Goal: Transaction & Acquisition: Purchase product/service

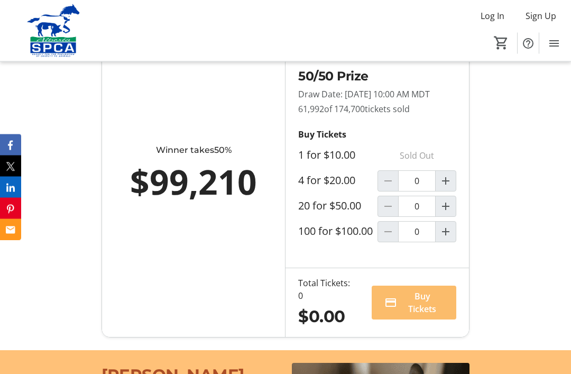
scroll to position [775, 0]
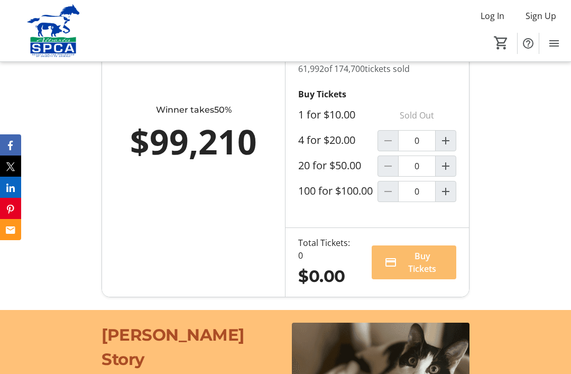
click at [449, 172] on mat-icon "Increment by one" at bounding box center [446, 166] width 13 height 13
type input "1"
click at [415, 275] on span "Buy Tickets" at bounding box center [422, 262] width 42 height 25
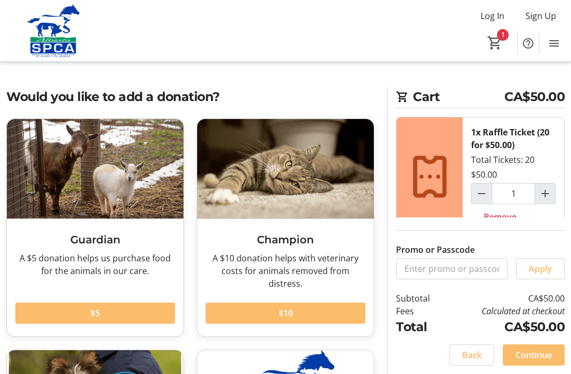
click at [537, 361] on span "Continue" at bounding box center [534, 355] width 36 height 13
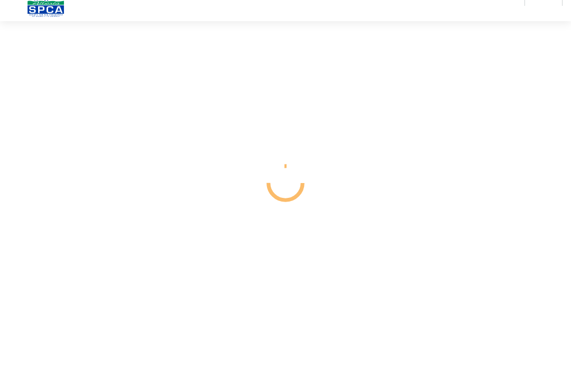
select select "CA"
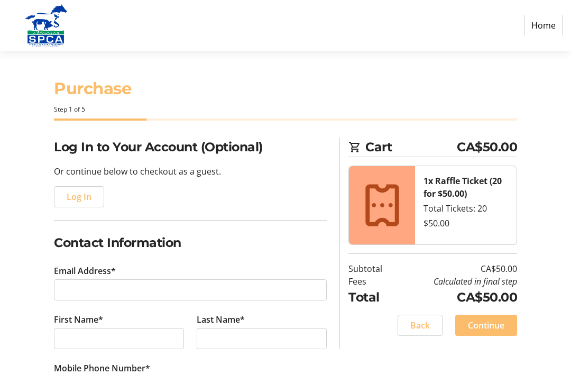
click at [80, 202] on span "Log In" at bounding box center [79, 196] width 25 height 13
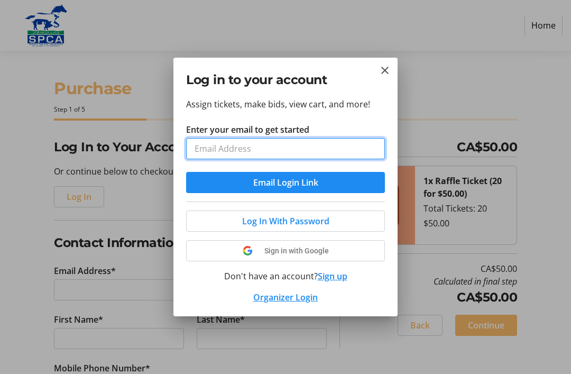
click at [300, 151] on input "Enter your email to get started" at bounding box center [285, 148] width 199 height 21
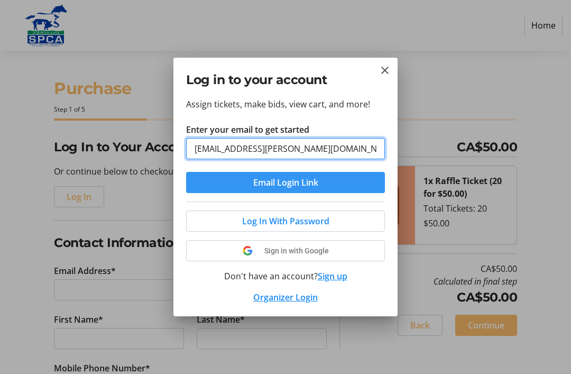
type input "[EMAIL_ADDRESS][PERSON_NAME][DOMAIN_NAME]"
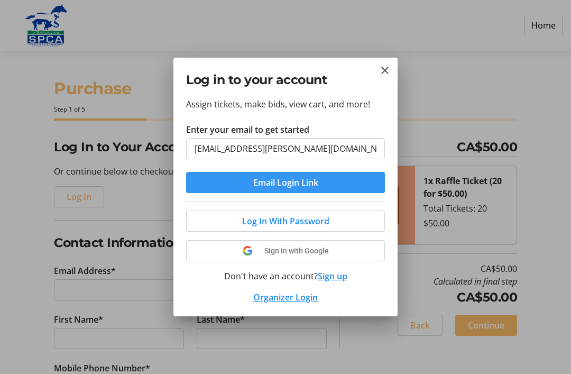
click at [309, 185] on span "Email Login Link" at bounding box center [285, 182] width 65 height 13
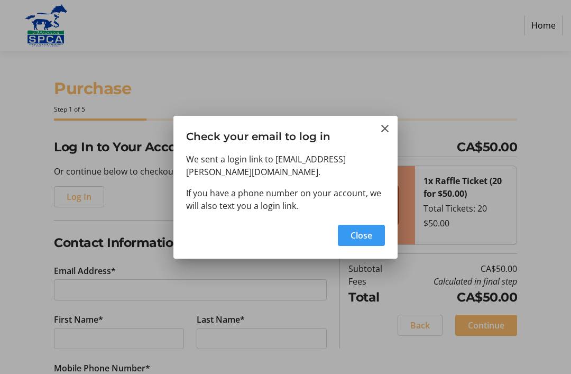
click at [368, 229] on span "Close" at bounding box center [362, 235] width 22 height 13
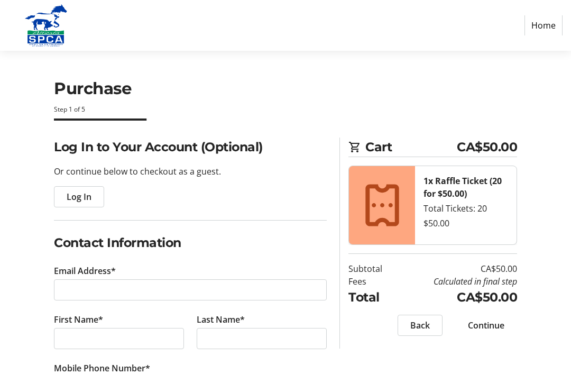
click at [78, 196] on span "Log In" at bounding box center [79, 196] width 25 height 13
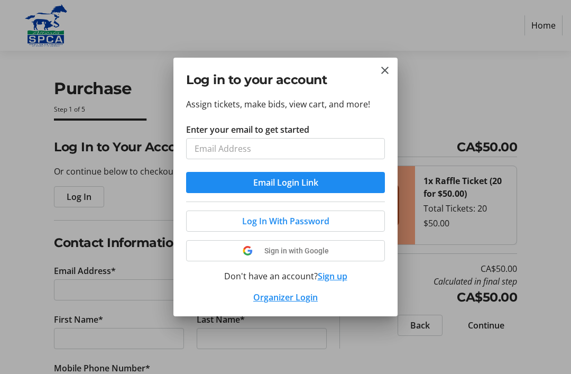
click at [391, 65] on mat-icon "Close" at bounding box center [385, 70] width 13 height 13
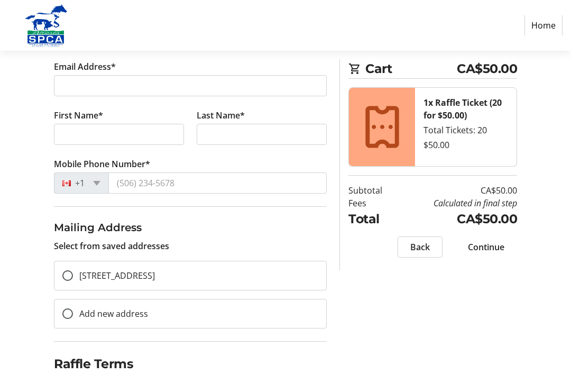
scroll to position [215, 0]
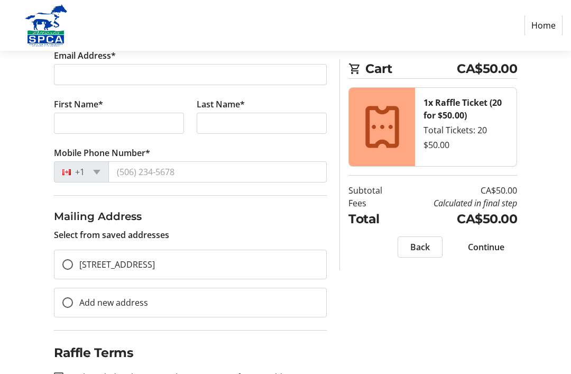
click at [65, 373] on div at bounding box center [58, 376] width 25 height 25
checkbox input "true"
click at [428, 339] on div "Log In to Your Account (Optional) Or continue below to checkout as a guest. Log…" at bounding box center [285, 165] width 571 height 486
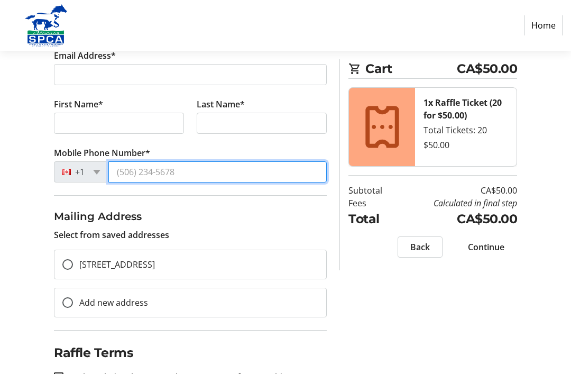
click at [245, 181] on input "Mobile Phone Number*" at bounding box center [217, 171] width 218 height 21
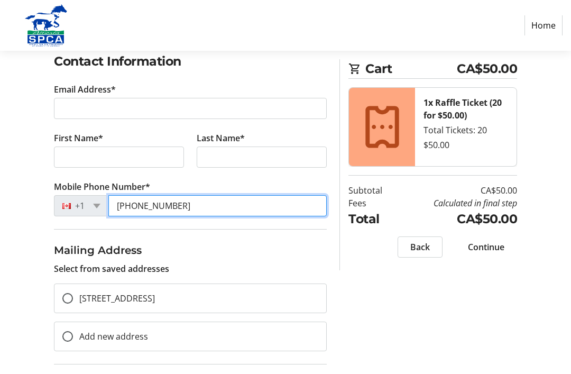
scroll to position [179, 0]
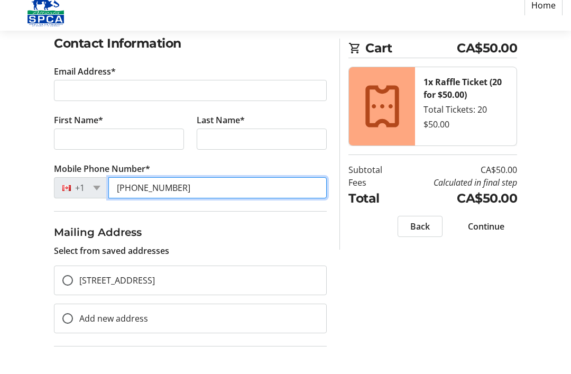
type input "[PHONE_NUMBER]"
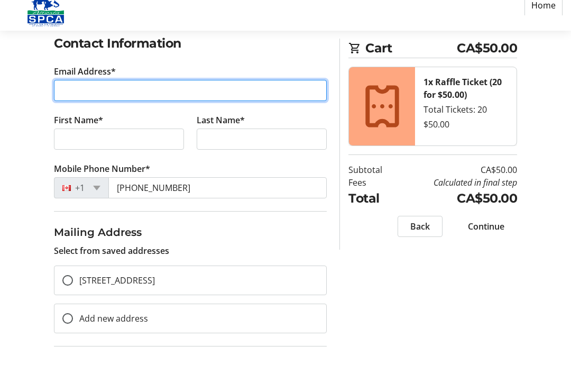
click at [267, 100] on input "Email Address*" at bounding box center [190, 110] width 273 height 21
type input "[EMAIL_ADDRESS][PERSON_NAME][DOMAIN_NAME]"
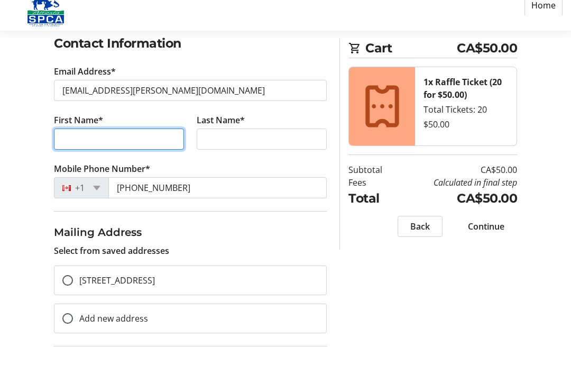
click at [140, 149] on input "First Name*" at bounding box center [119, 159] width 130 height 21
type input "Les"
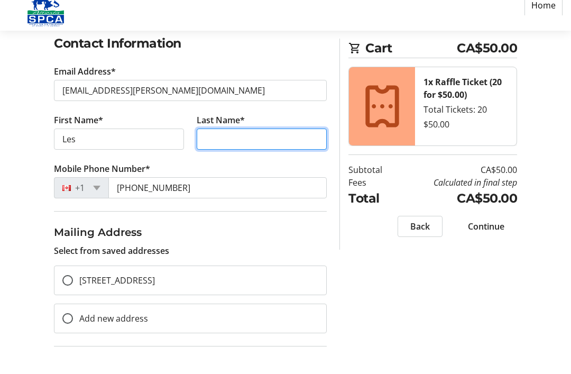
click at [250, 149] on input "Last Name*" at bounding box center [262, 159] width 130 height 21
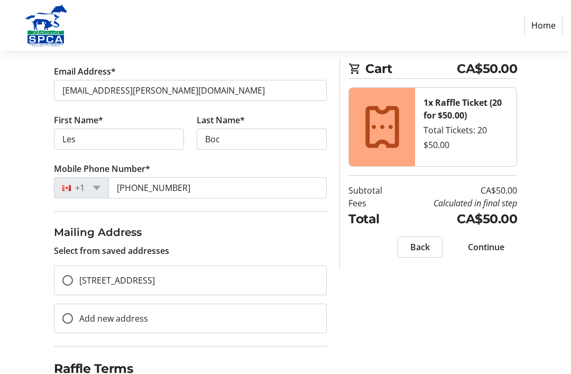
scroll to position [215, 0]
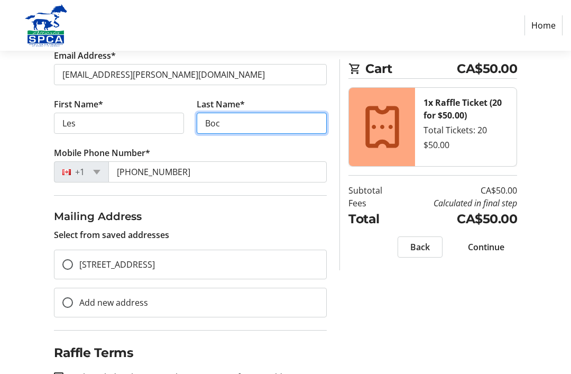
type input "Boc"
click at [488, 253] on span at bounding box center [486, 246] width 62 height 25
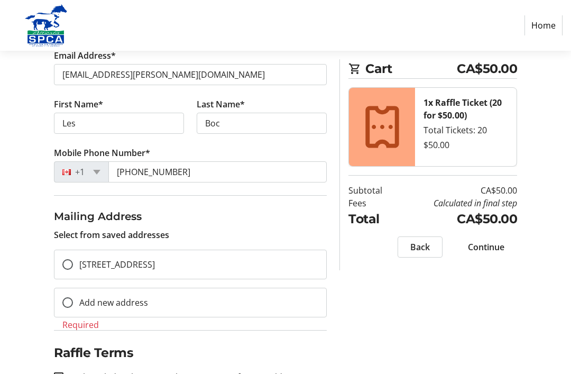
click at [492, 245] on span "Continue" at bounding box center [486, 247] width 36 height 13
click at [500, 247] on span "Continue" at bounding box center [486, 247] width 36 height 13
click at [499, 246] on span "Continue" at bounding box center [486, 247] width 36 height 13
click at [493, 251] on span "Continue" at bounding box center [486, 247] width 36 height 13
click at [67, 271] on div at bounding box center [67, 264] width 25 height 25
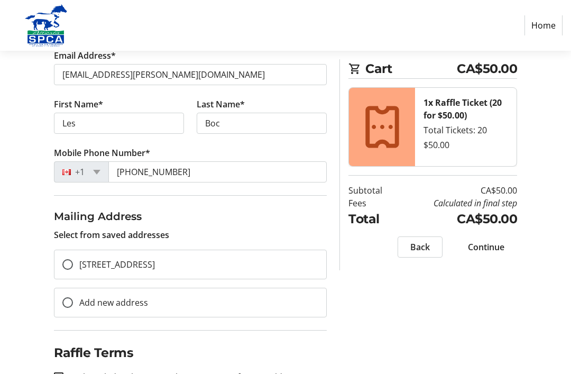
radio input "true"
click at [497, 245] on span "Continue" at bounding box center [486, 247] width 36 height 13
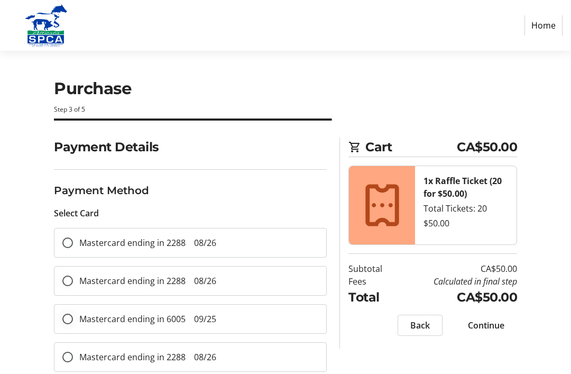
click at [75, 314] on div at bounding box center [67, 318] width 25 height 25
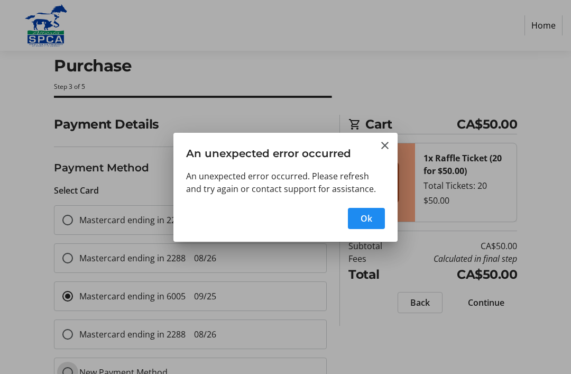
radio input "false"
radio input "true"
click at [374, 219] on span "button" at bounding box center [366, 218] width 37 height 25
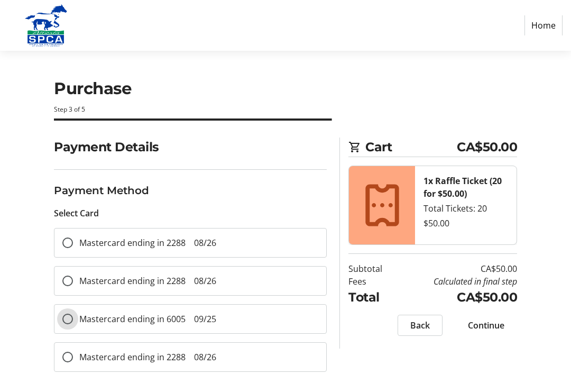
scroll to position [23, 0]
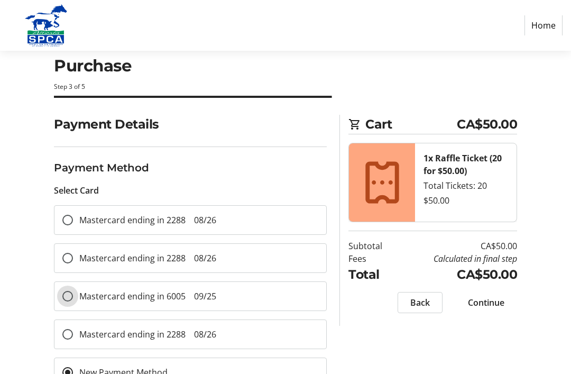
click at [70, 297] on input "Mastercard ending in 6005 09/25" at bounding box center [67, 296] width 11 height 11
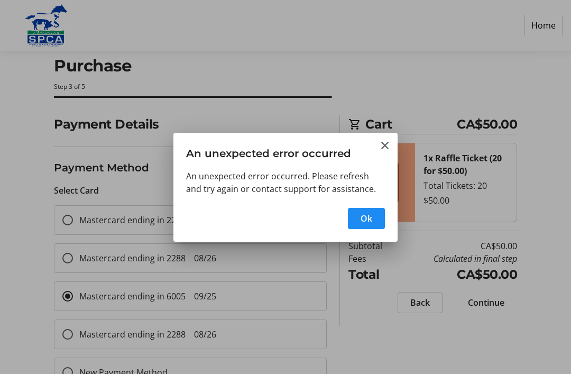
scroll to position [0, 0]
radio input "false"
radio input "true"
click at [364, 213] on span "Ok" at bounding box center [367, 218] width 12 height 13
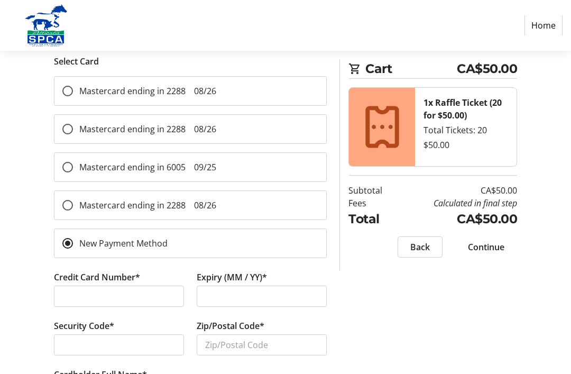
scroll to position [171, 0]
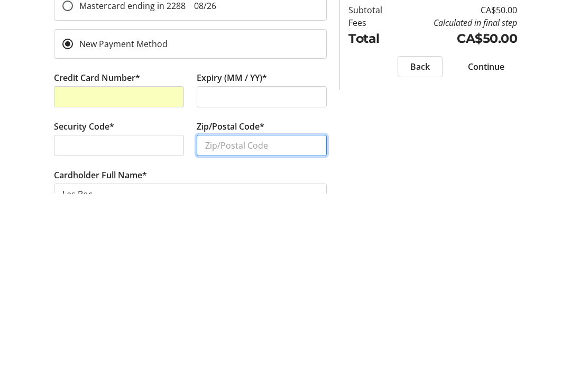
click at [286, 315] on input "Zip/Postal Code*" at bounding box center [262, 325] width 130 height 21
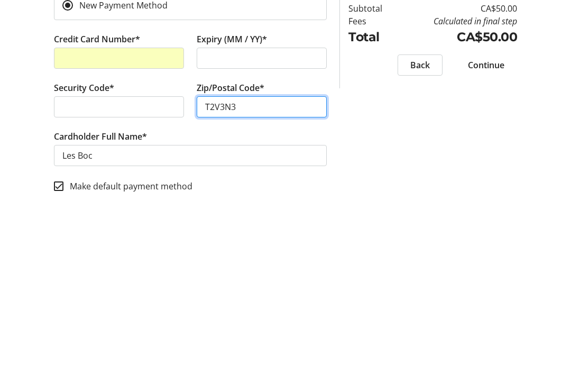
scroll to position [221, 0]
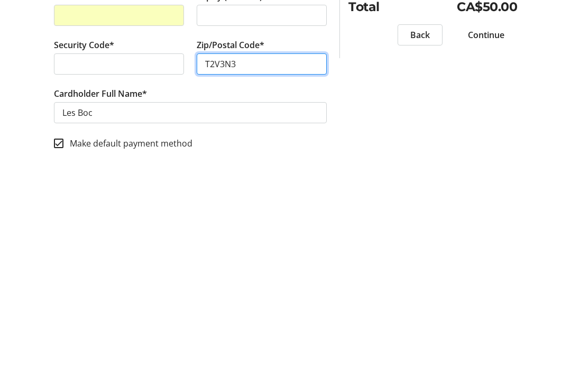
type input "T2V3N3"
click at [481, 241] on span "Continue" at bounding box center [486, 247] width 36 height 13
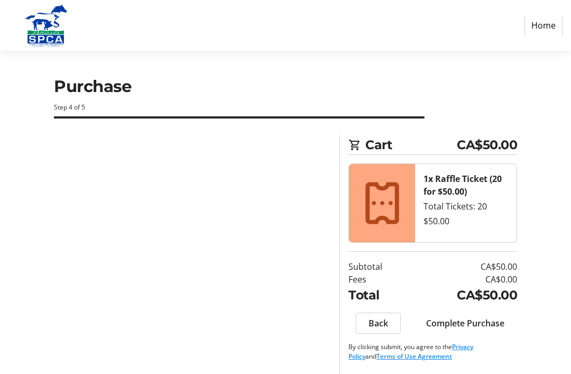
scroll to position [34, 0]
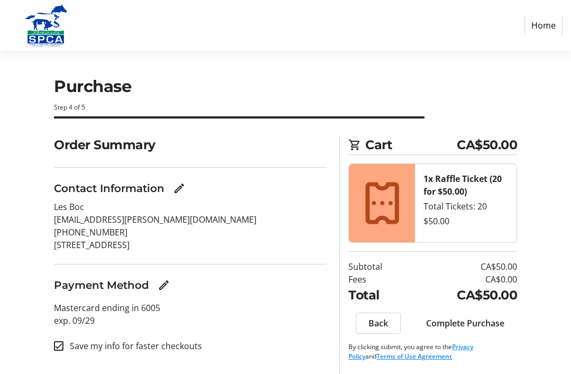
click at [486, 310] on span at bounding box center [466, 322] width 104 height 25
